Goal: Transaction & Acquisition: Purchase product/service

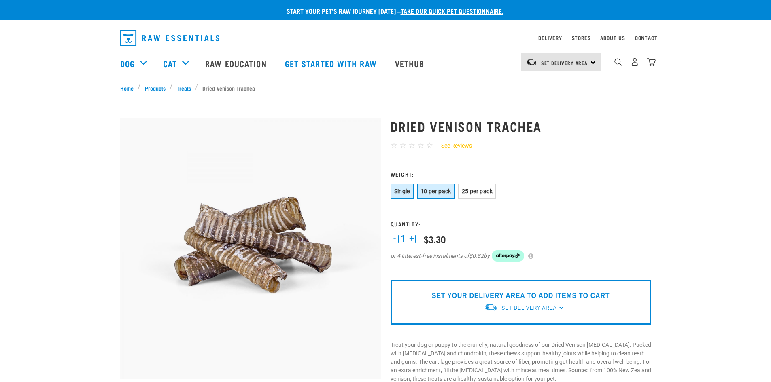
click at [438, 192] on span "10 per pack" at bounding box center [435, 191] width 31 height 6
click at [478, 187] on button "25 per pack" at bounding box center [477, 192] width 38 height 16
click at [443, 193] on span "10 per pack" at bounding box center [435, 191] width 31 height 6
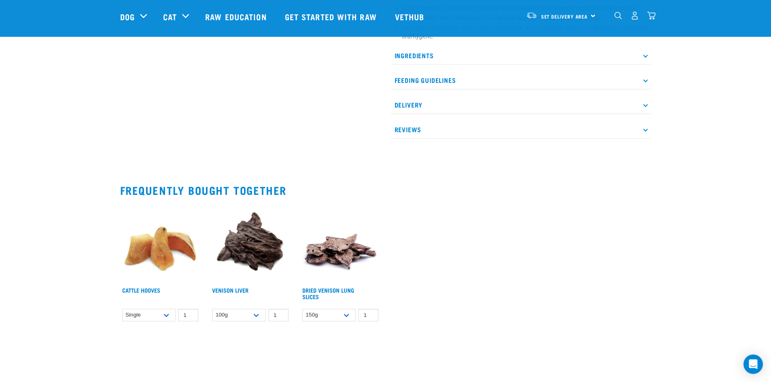
scroll to position [567, 0]
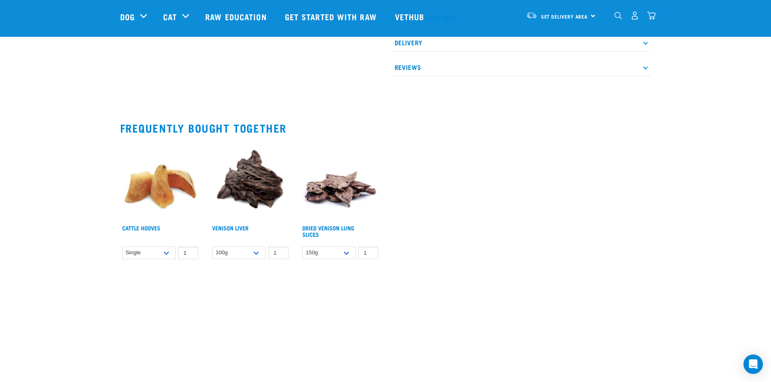
click at [158, 212] on img at bounding box center [160, 181] width 81 height 81
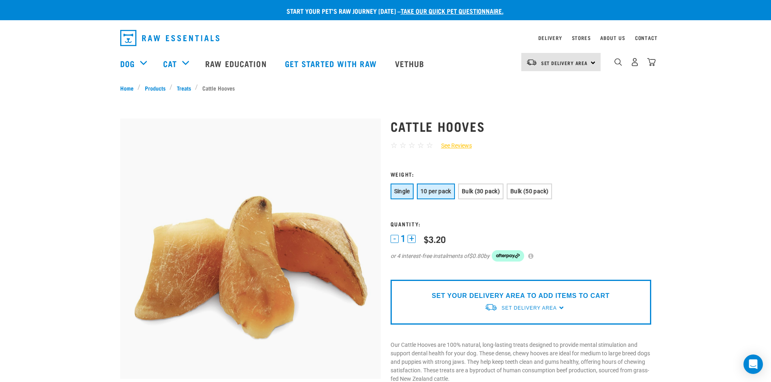
click at [444, 187] on button "10 per pack" at bounding box center [436, 192] width 38 height 16
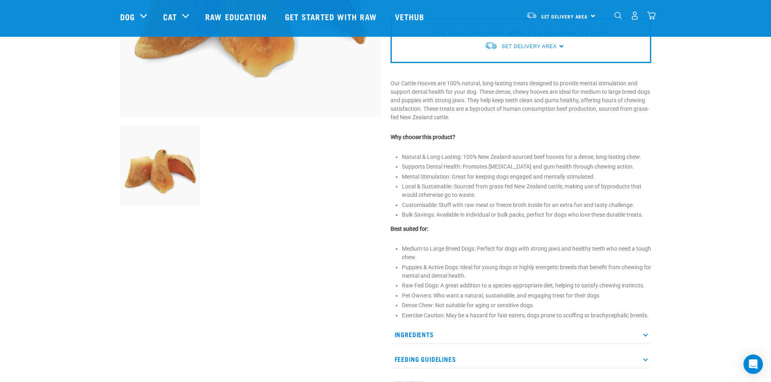
scroll to position [243, 0]
